Goal: Browse casually

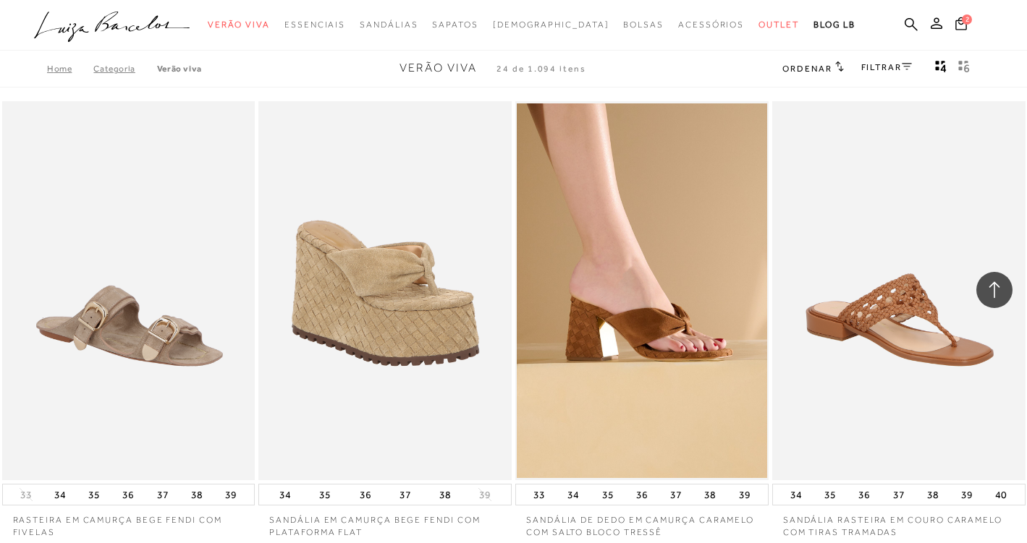
click at [119, 17] on icon ".a{fill-rule:evenodd;}" at bounding box center [112, 27] width 156 height 30
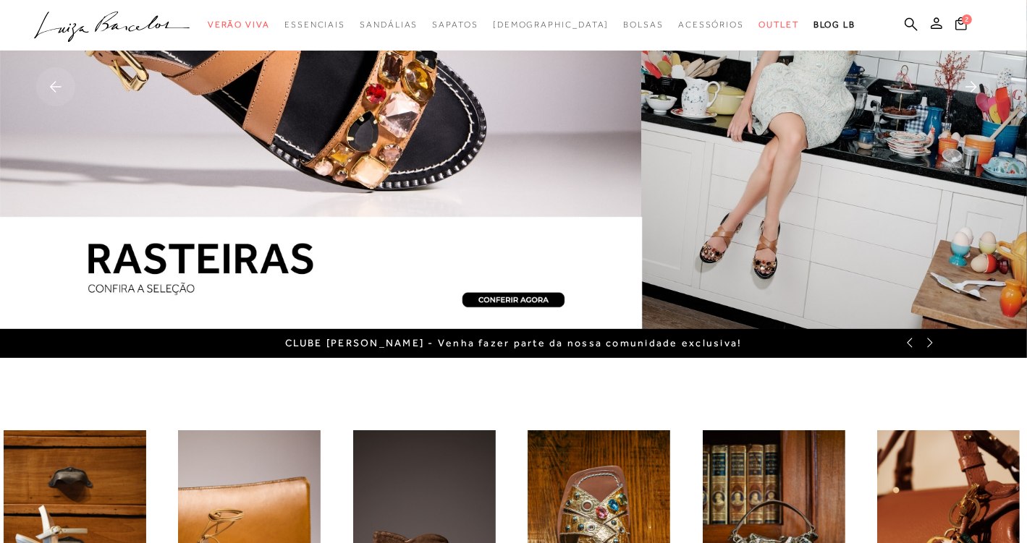
scroll to position [76, 0]
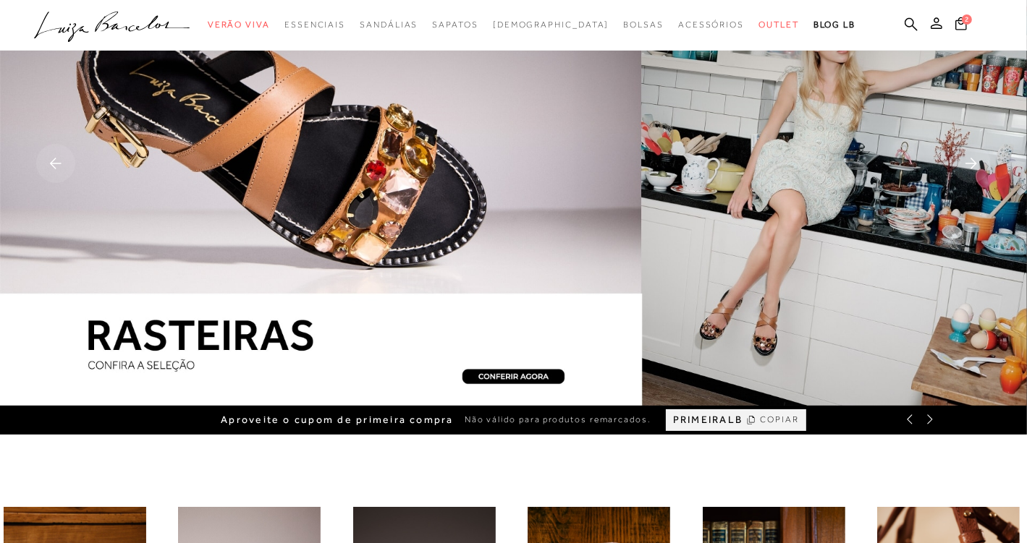
click at [65, 163] on rect at bounding box center [55, 163] width 39 height 39
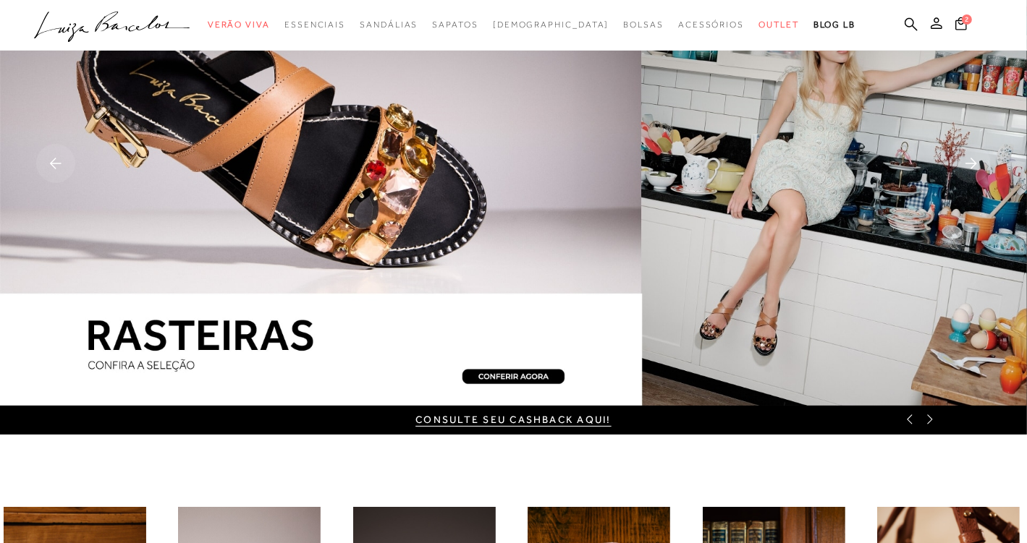
click at [65, 163] on rect at bounding box center [55, 163] width 39 height 39
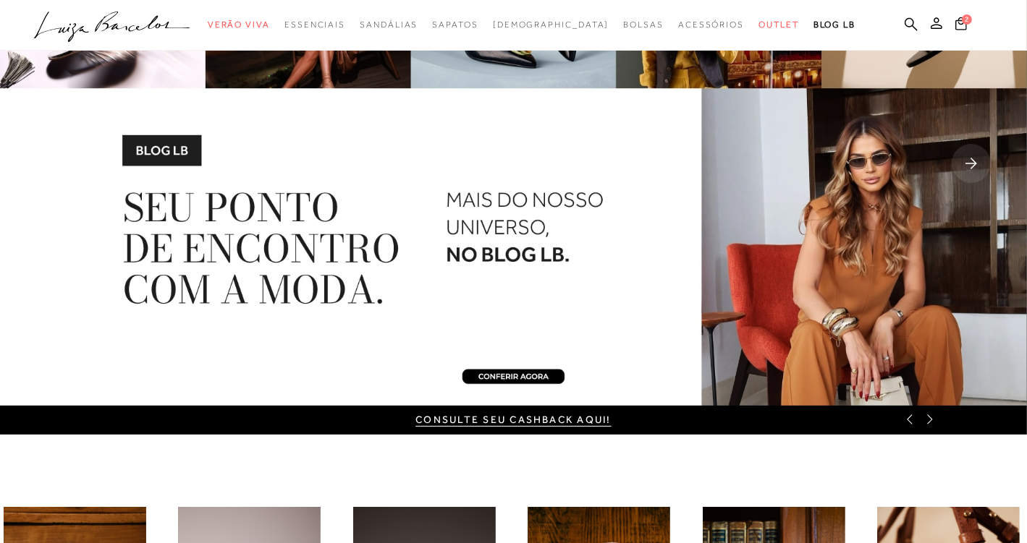
click at [65, 163] on rect at bounding box center [55, 163] width 39 height 39
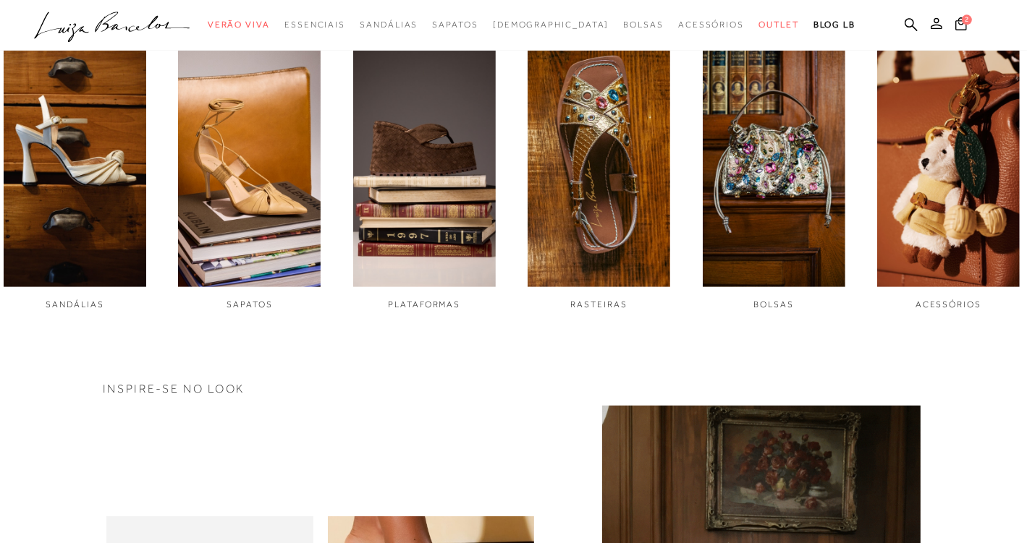
scroll to position [535, 0]
